Goal: Task Accomplishment & Management: Manage account settings

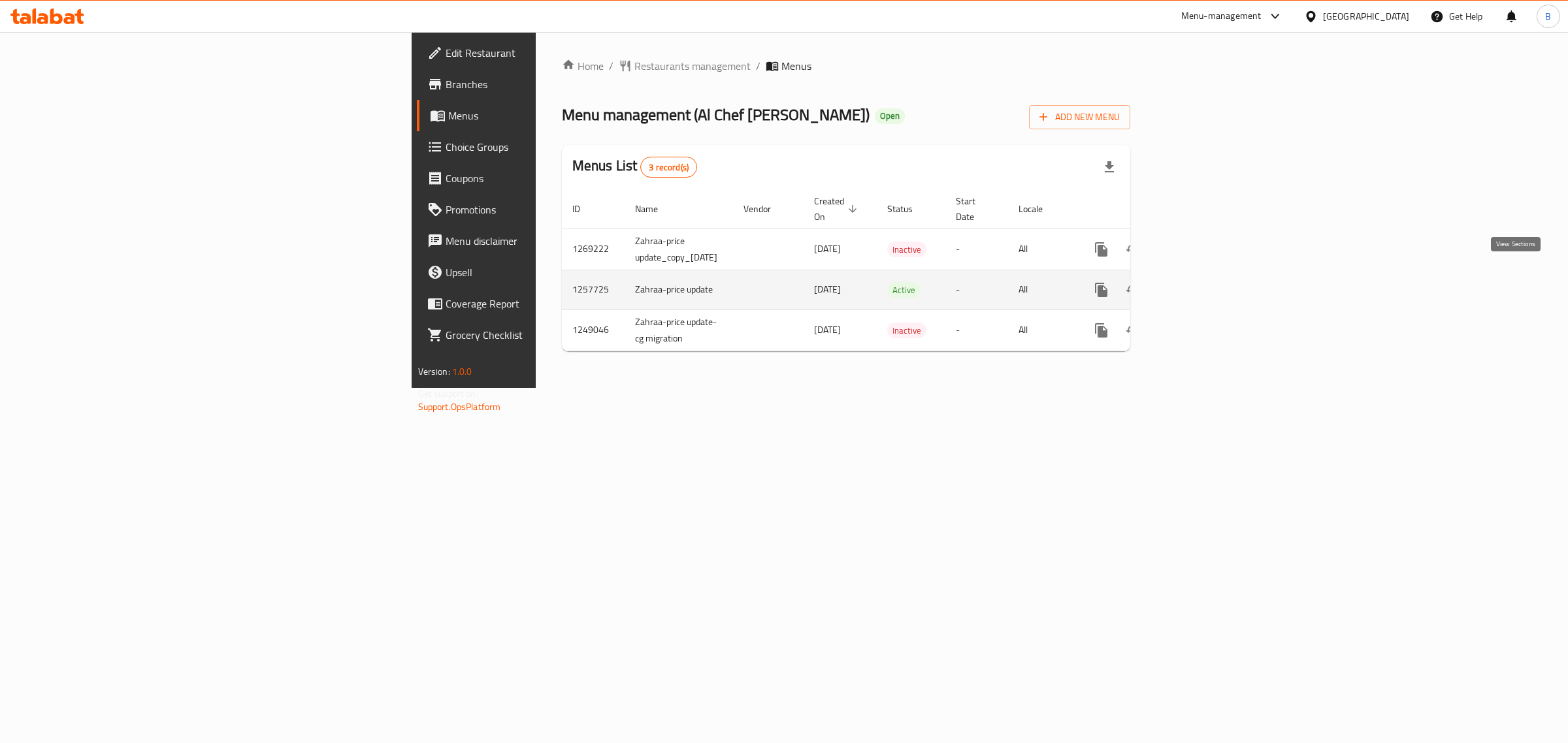
click at [1203, 282] on icon "enhanced table" at bounding box center [1195, 290] width 16 height 16
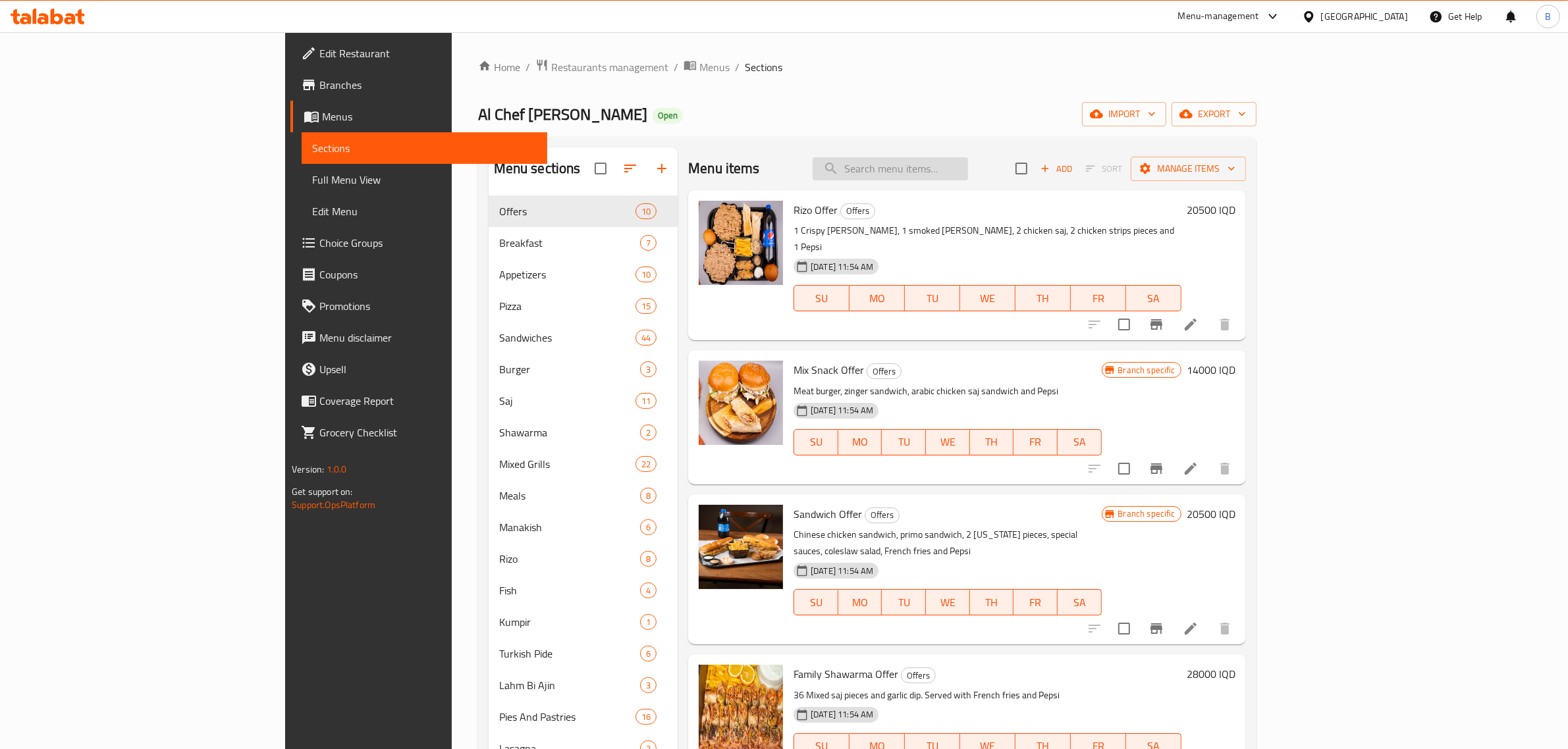
click at [956, 168] on input "search" at bounding box center [890, 168] width 156 height 23
type input "s"
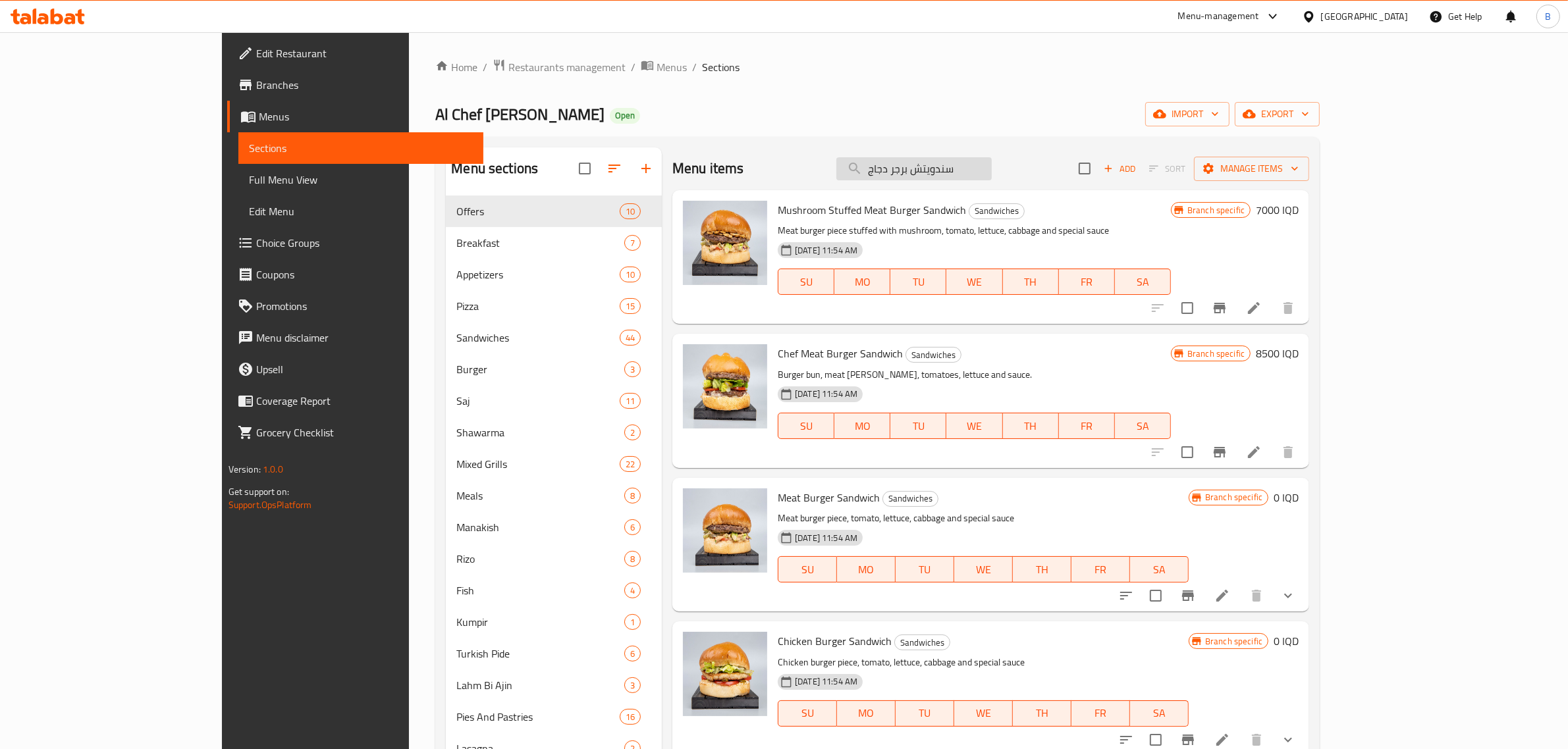
type input "سندويتش برجر دجاج"
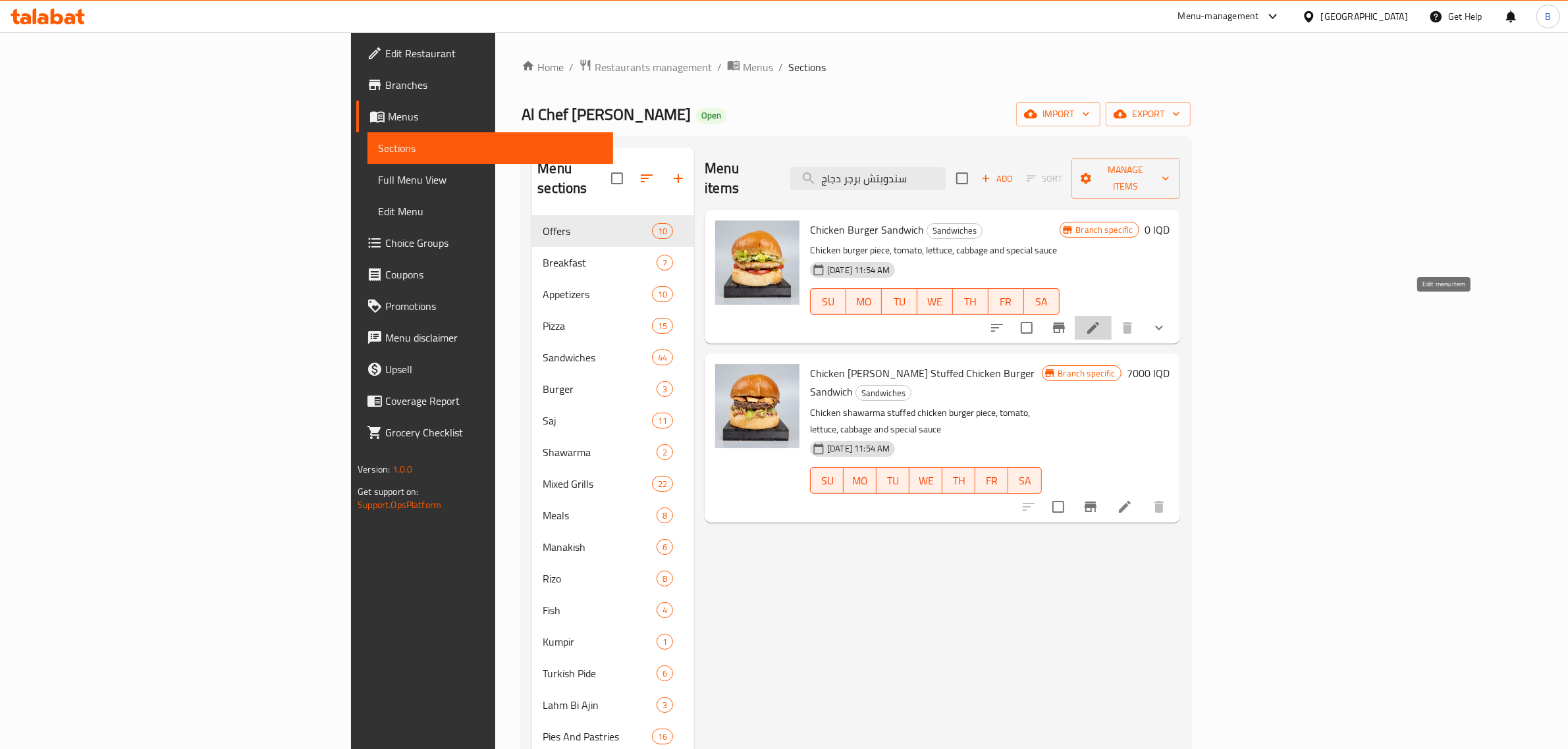
click at [1101, 320] on icon at bounding box center [1093, 328] width 16 height 16
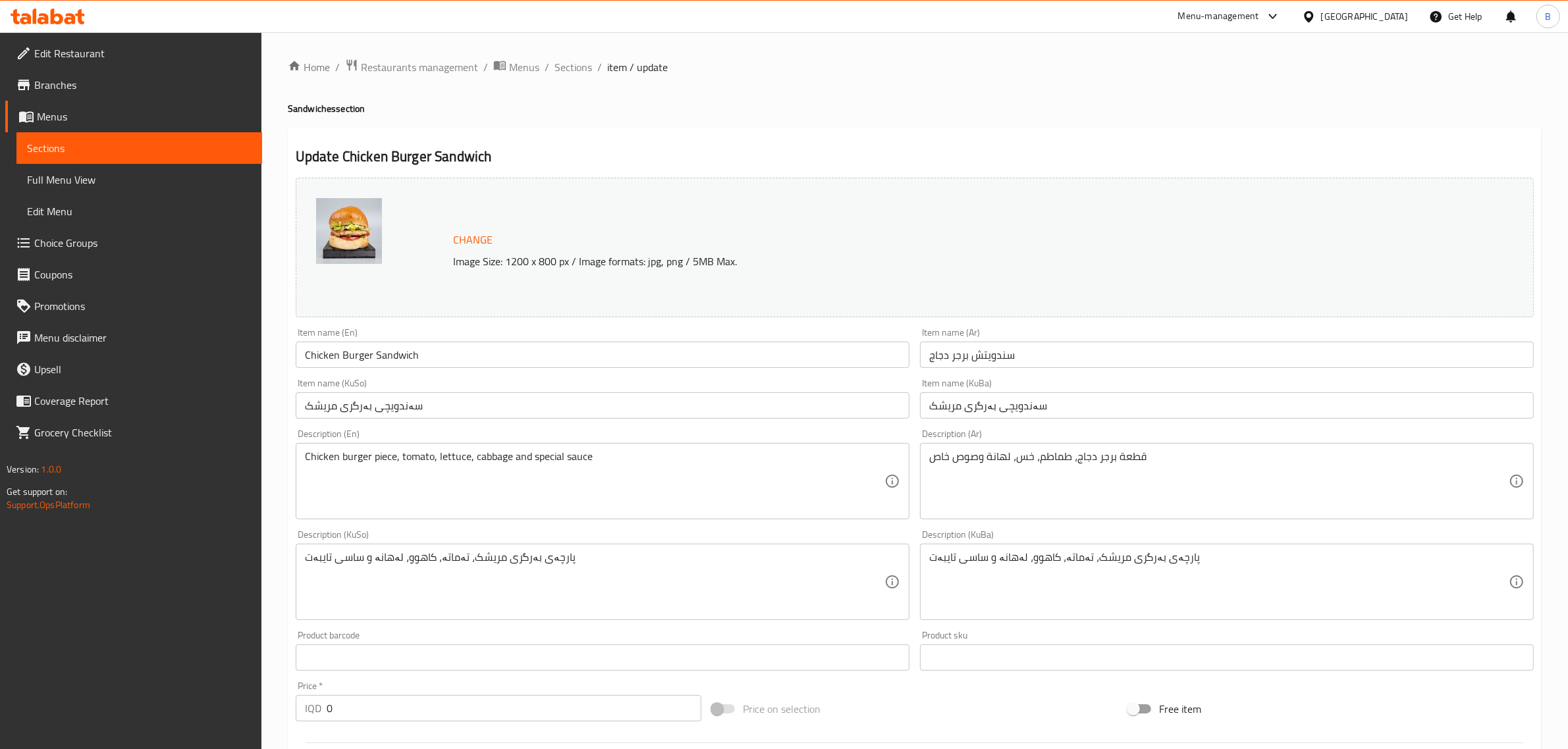
scroll to position [380, 0]
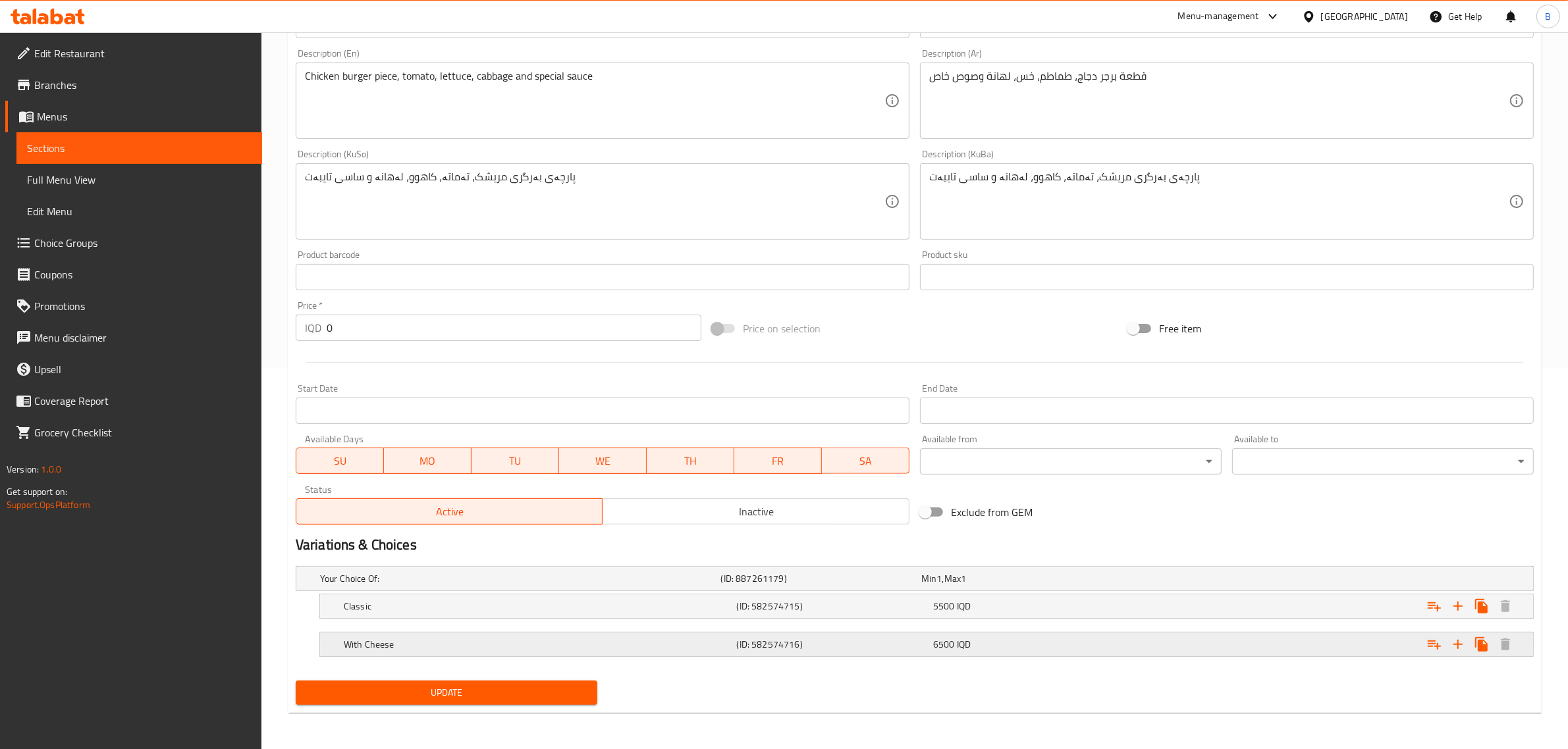
click at [927, 647] on h5 "(ID: 582574716)" at bounding box center [832, 644] width 191 height 13
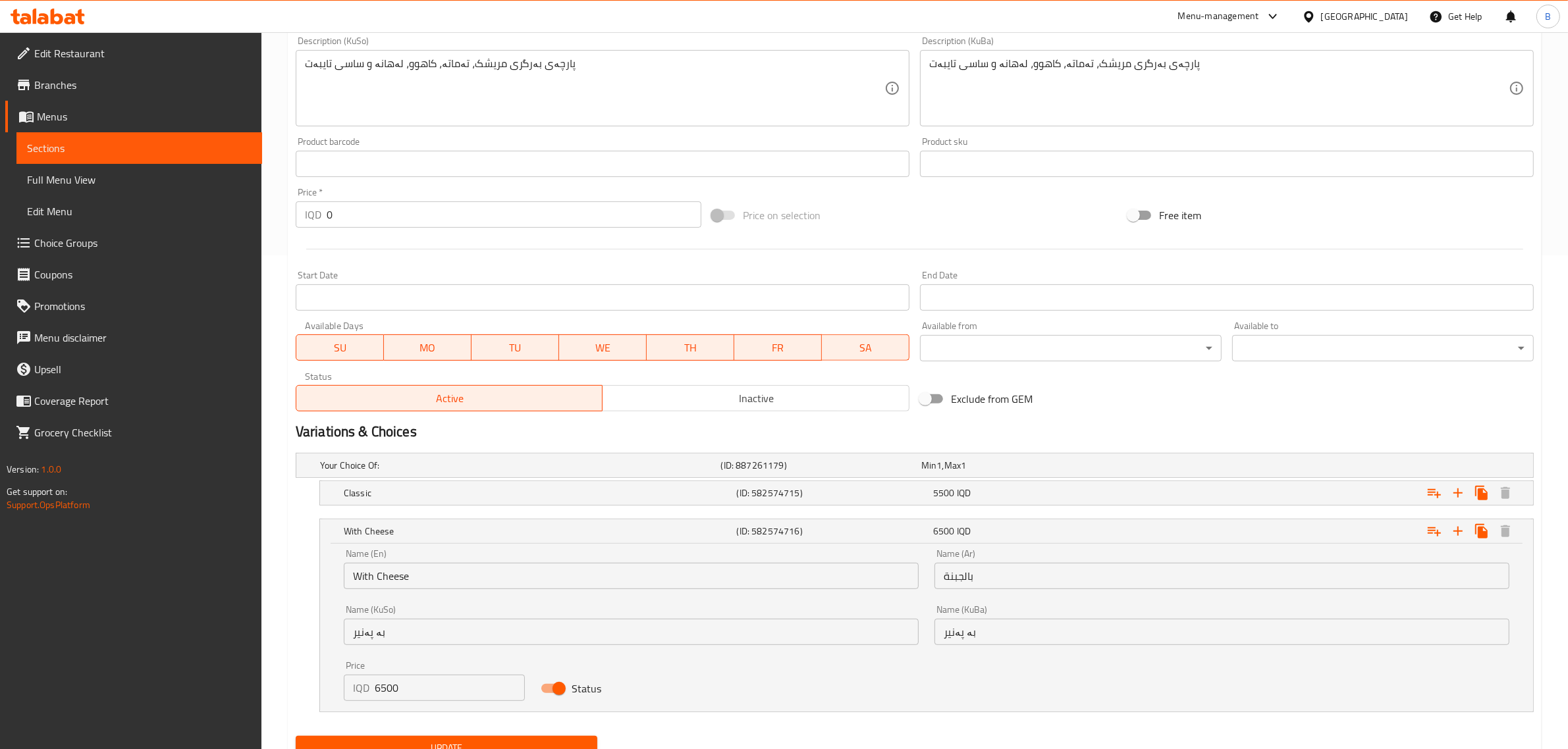
scroll to position [550, 0]
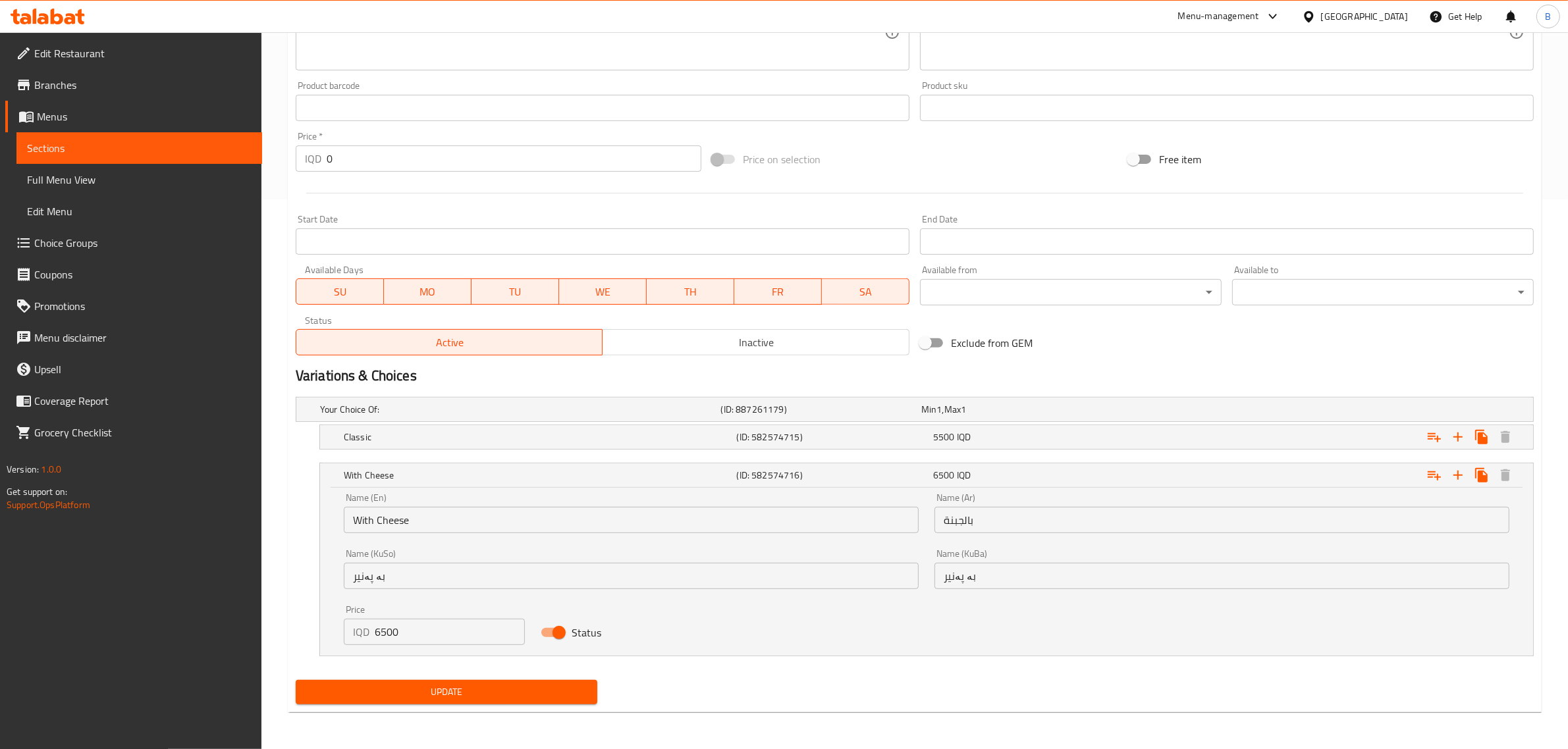
click at [31, 3] on div at bounding box center [47, 17] width 95 height 27
click at [33, 9] on icon at bounding box center [47, 17] width 75 height 16
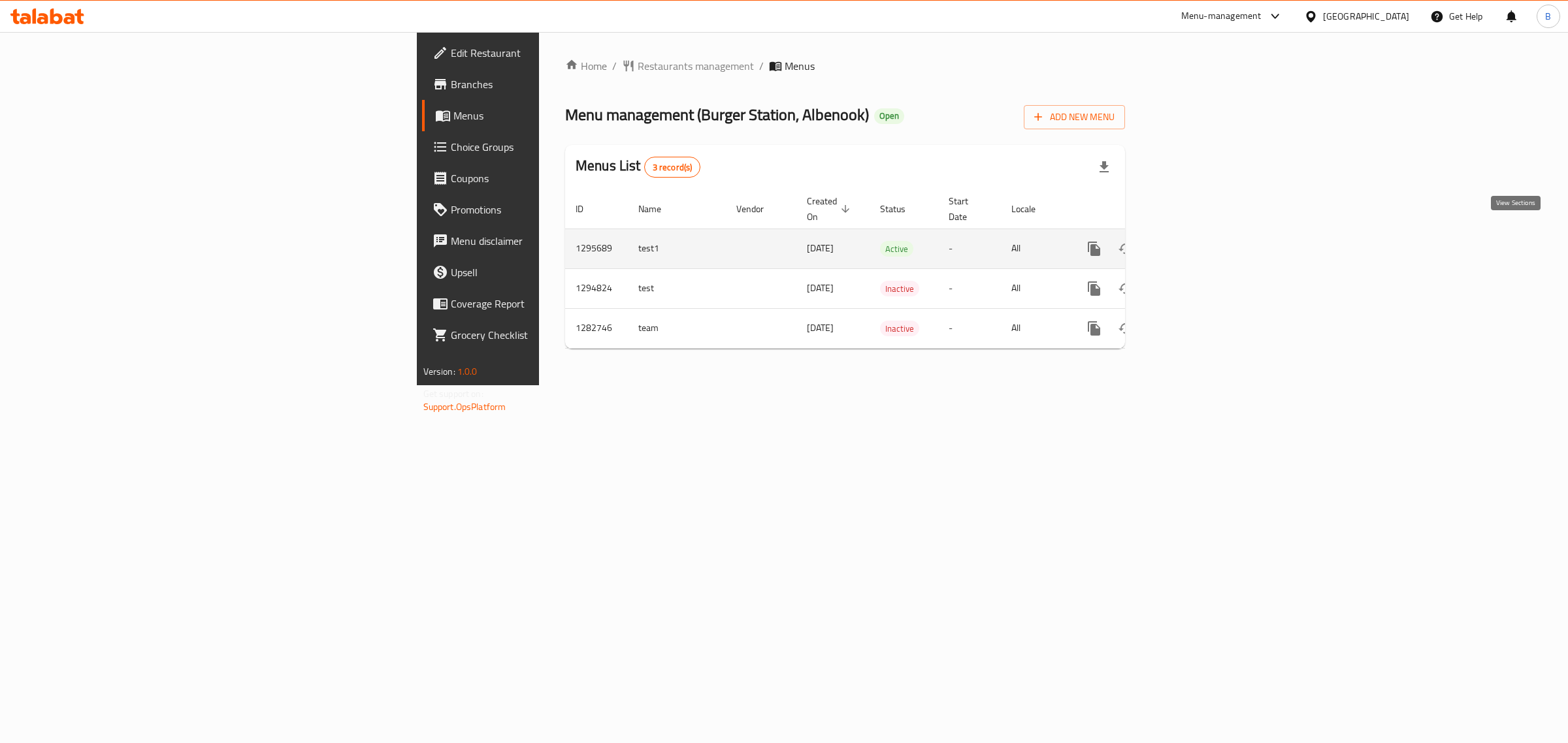
click at [1196, 241] on icon "enhanced table" at bounding box center [1188, 249] width 16 height 16
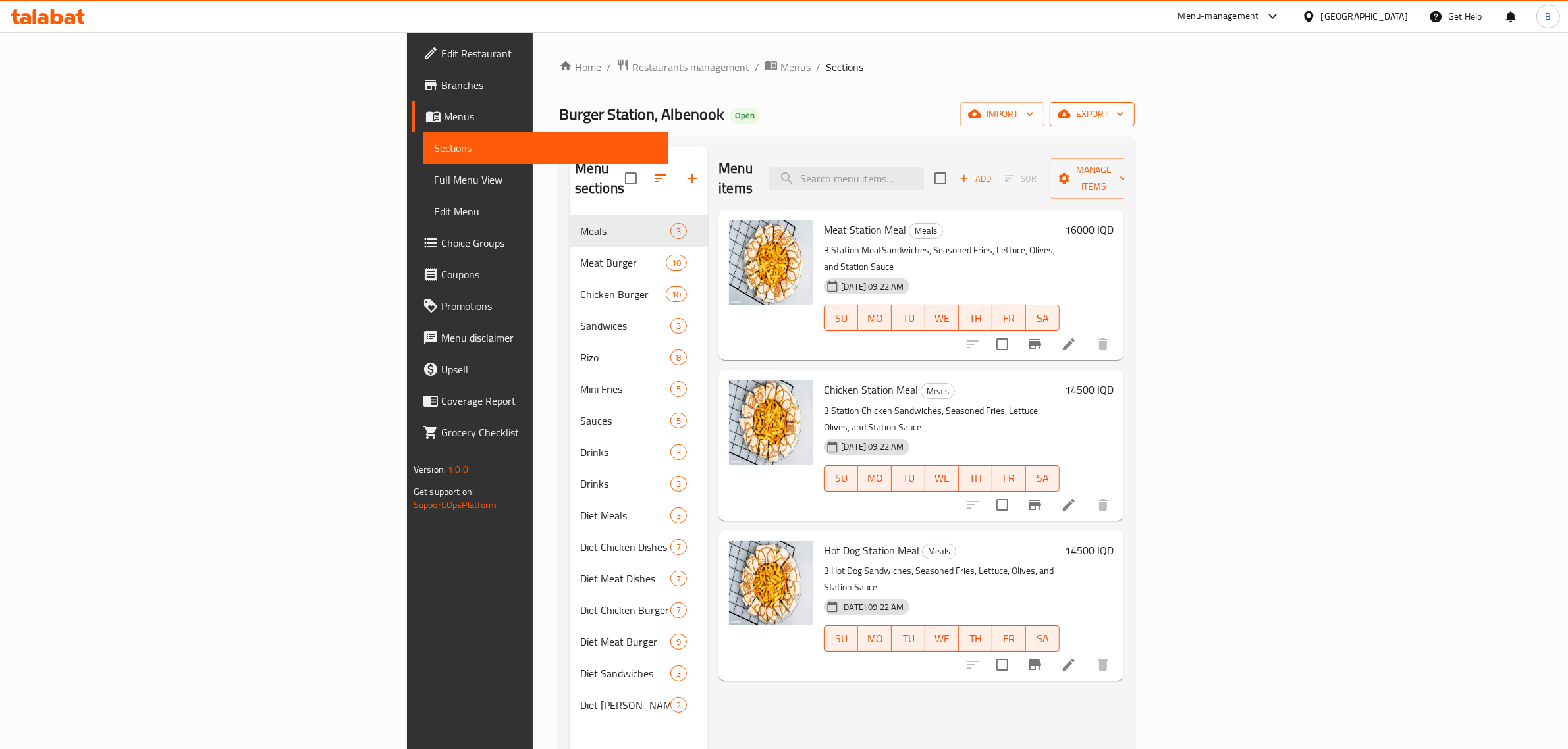
click at [1124, 122] on span "export" at bounding box center [1092, 114] width 64 height 17
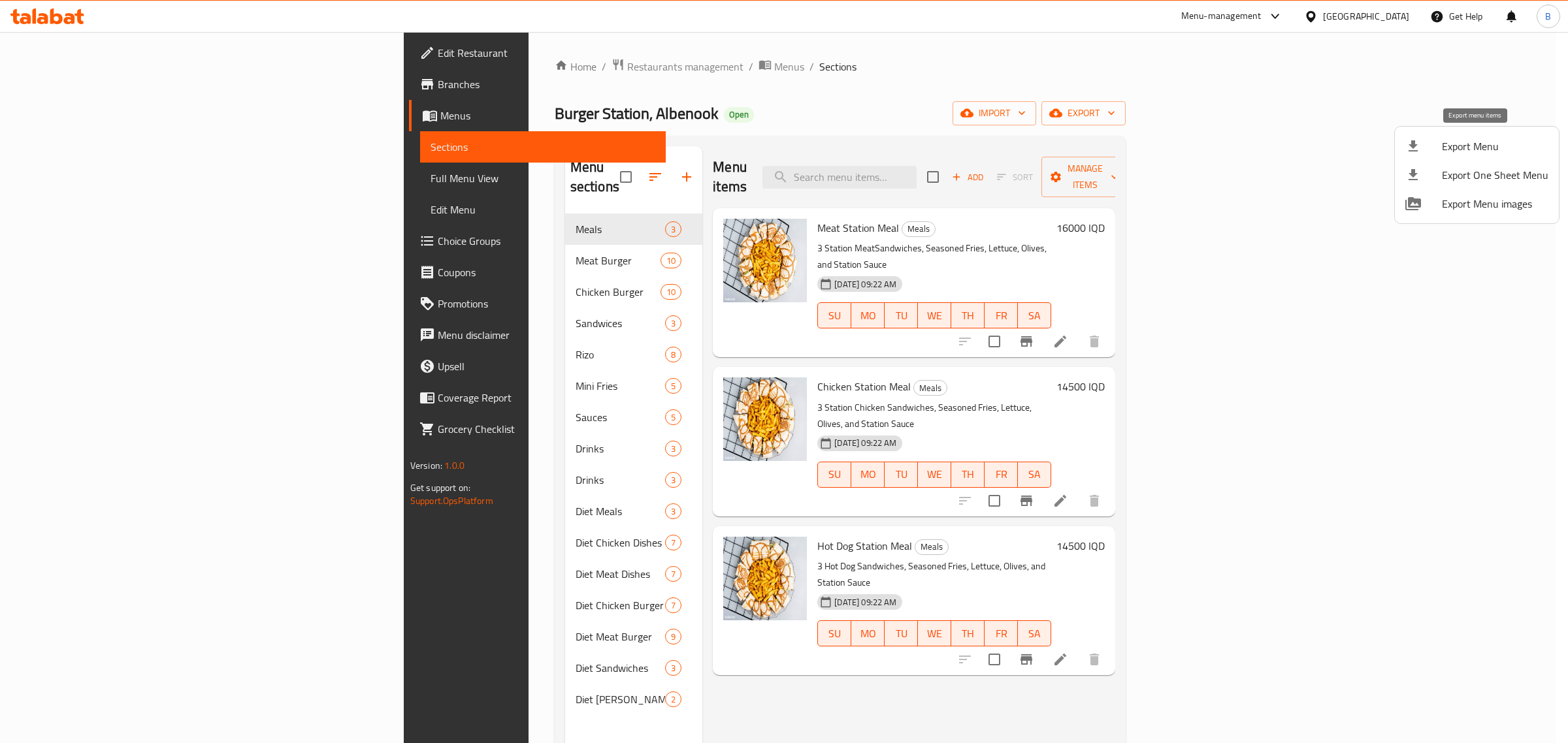
click at [1516, 150] on span "Export Menu" at bounding box center [1495, 147] width 107 height 16
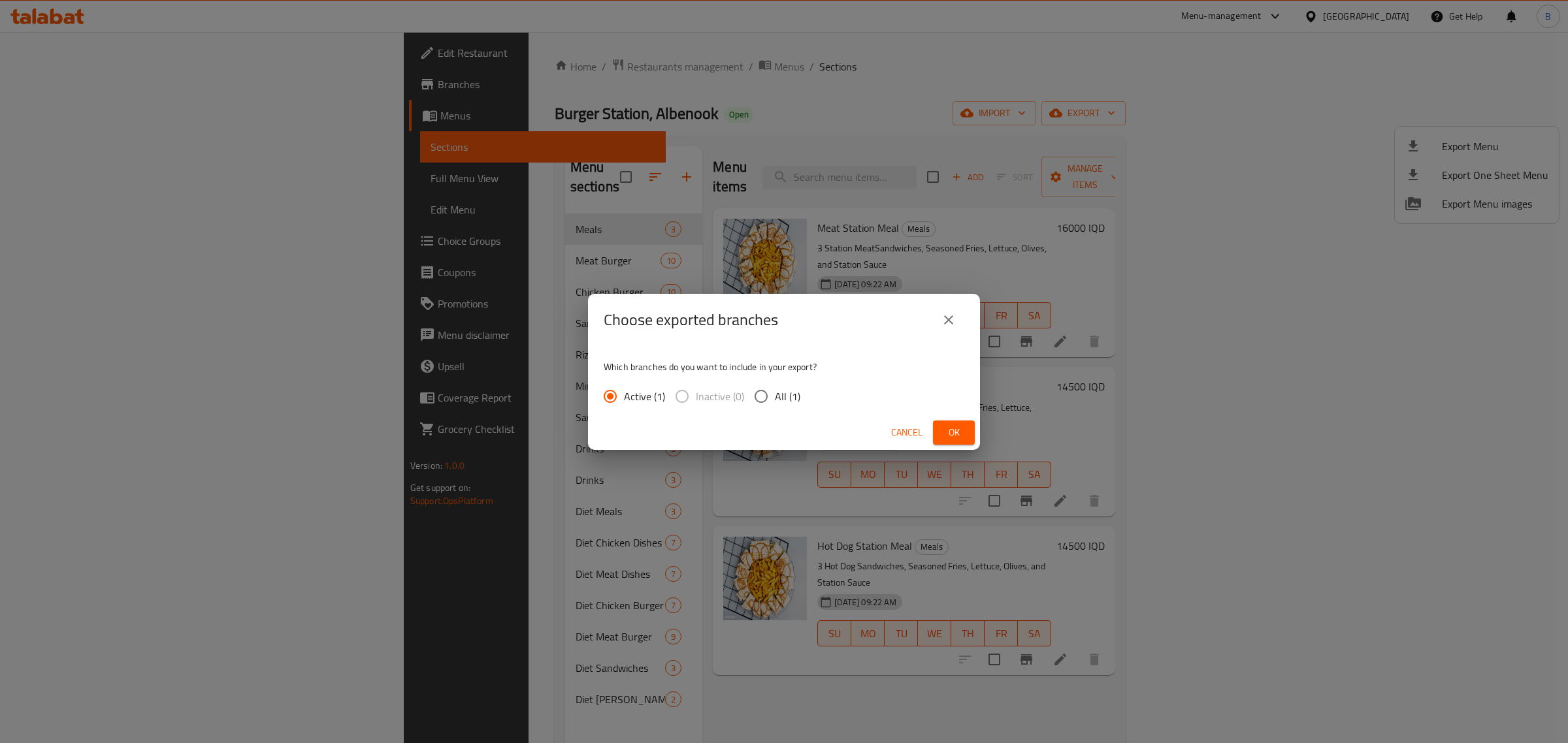
drag, startPoint x: 763, startPoint y: 397, endPoint x: 937, endPoint y: 412, distance: 174.6
click at [765, 399] on input "All (1)" at bounding box center [760, 396] width 27 height 27
radio input "true"
click at [642, 397] on span "Active (1)" at bounding box center [644, 396] width 41 height 16
click at [624, 397] on input "Active (1)" at bounding box center [610, 396] width 27 height 27
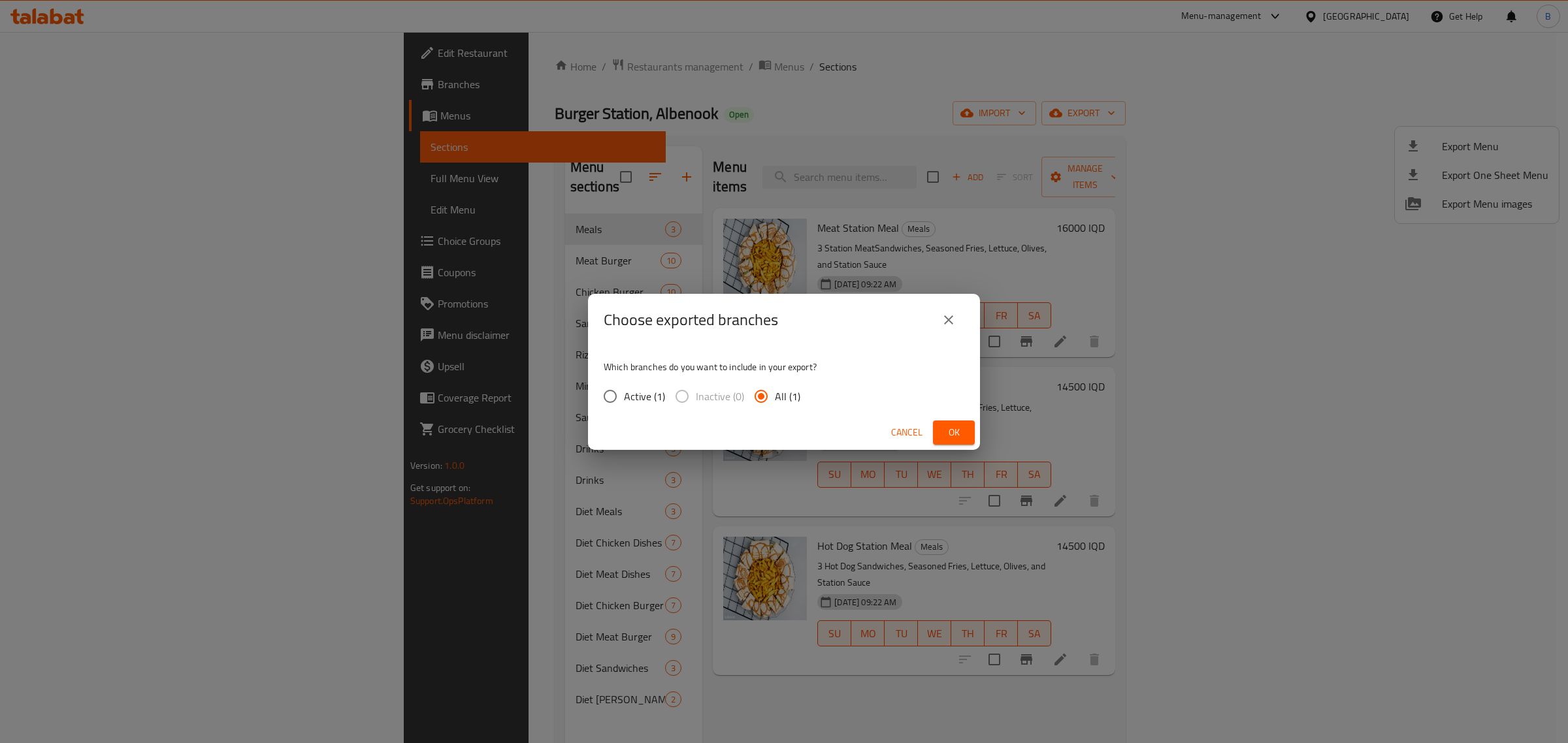
radio input "true"
click at [952, 431] on span "Ok" at bounding box center [954, 433] width 21 height 16
